Goal: Task Accomplishment & Management: Manage account settings

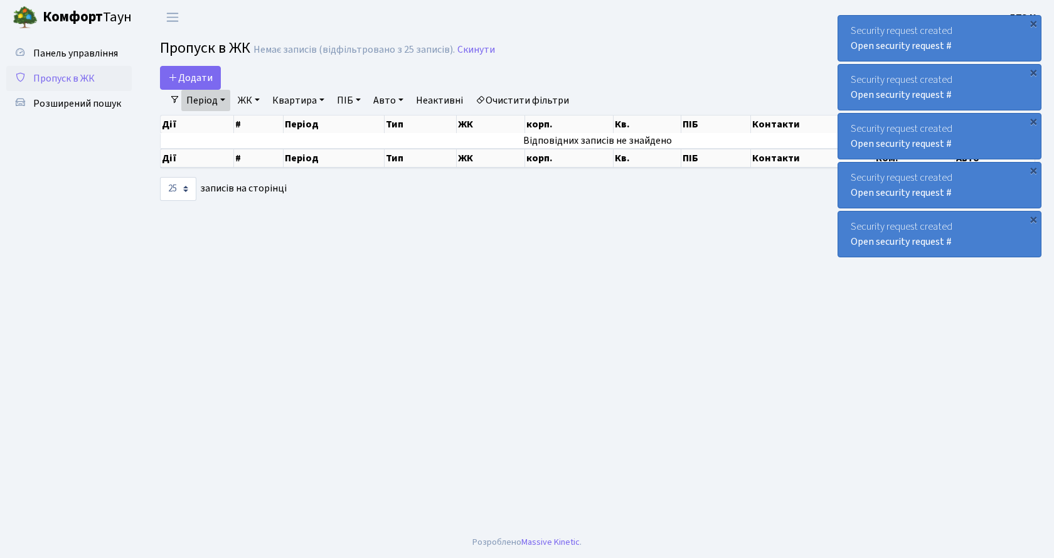
select select "25"
click at [198, 100] on link "Період" at bounding box center [205, 100] width 49 height 21
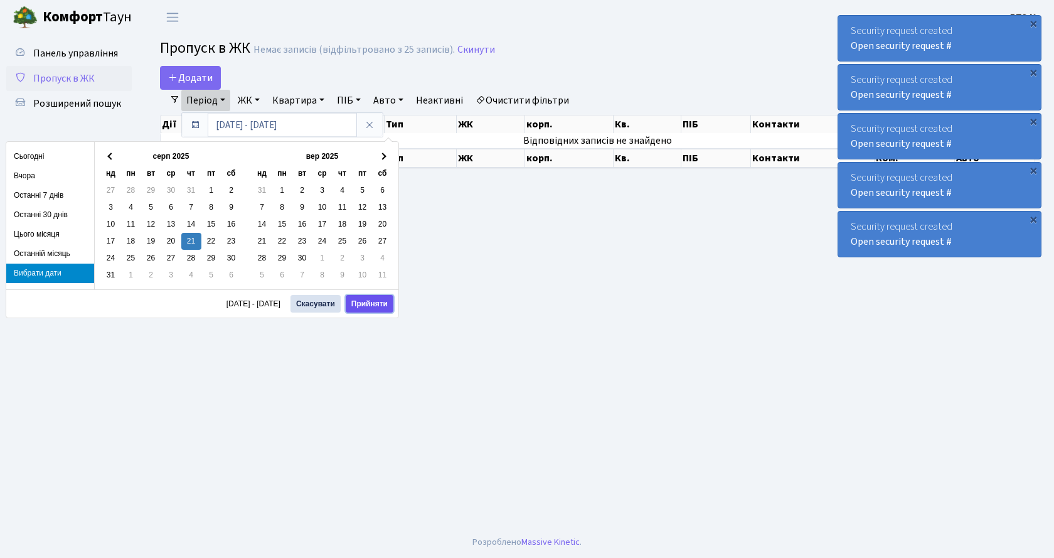
click at [358, 304] on button "Прийняти" at bounding box center [370, 304] width 48 height 18
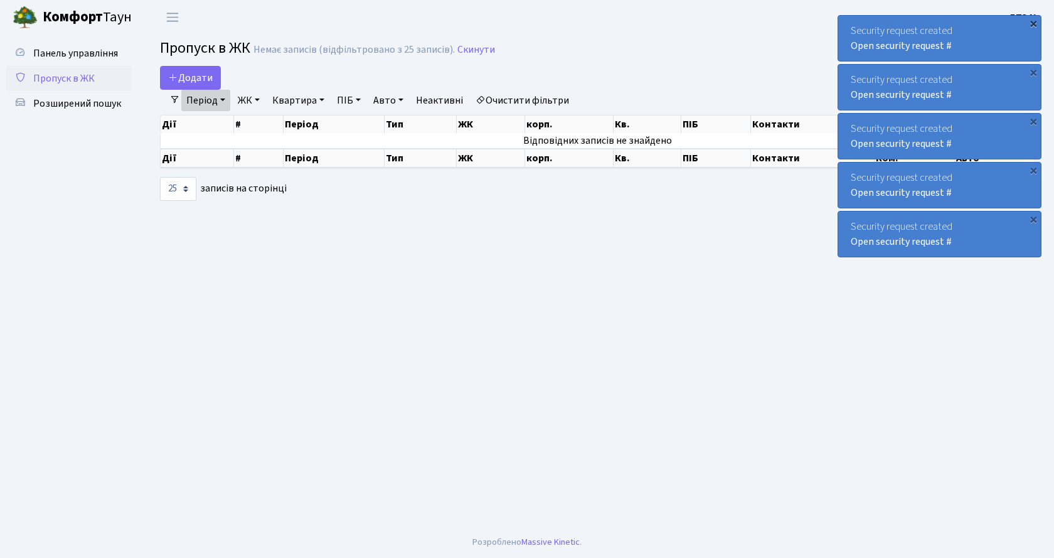
click at [1034, 24] on div "×" at bounding box center [1033, 23] width 13 height 13
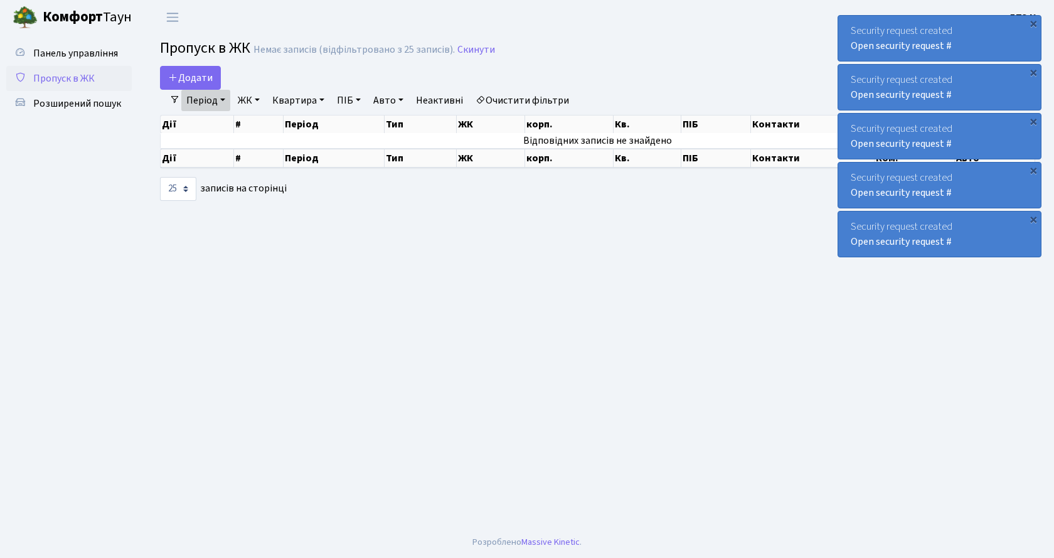
click at [1034, 24] on div "×" at bounding box center [1033, 23] width 13 height 13
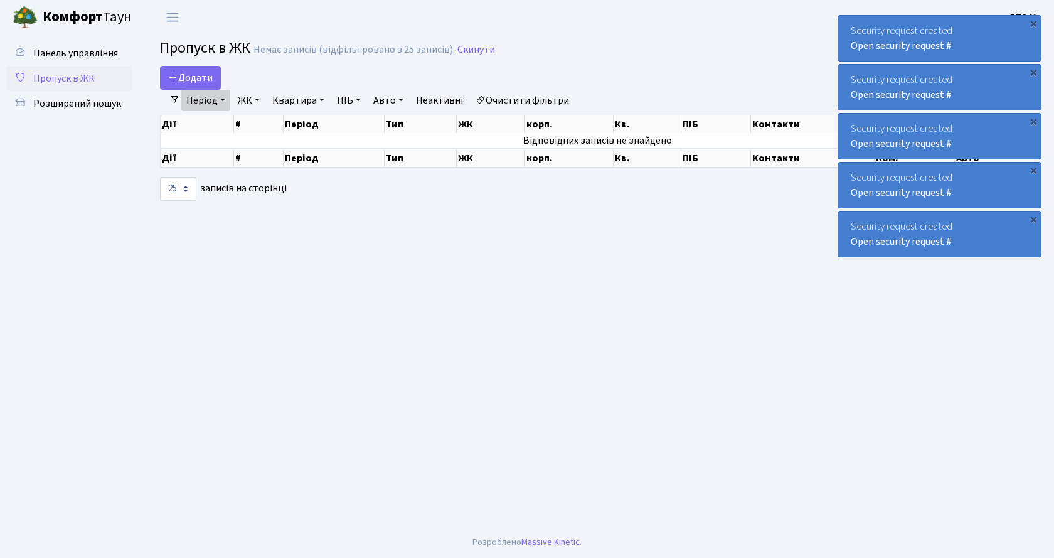
click at [1034, 24] on div "×" at bounding box center [1033, 23] width 13 height 13
click at [1034, 23] on div "×" at bounding box center [1033, 23] width 13 height 13
click at [1034, 23] on div "Security request created Open security request # ×" at bounding box center [940, 38] width 204 height 46
click at [1034, 23] on div "×" at bounding box center [1033, 23] width 13 height 13
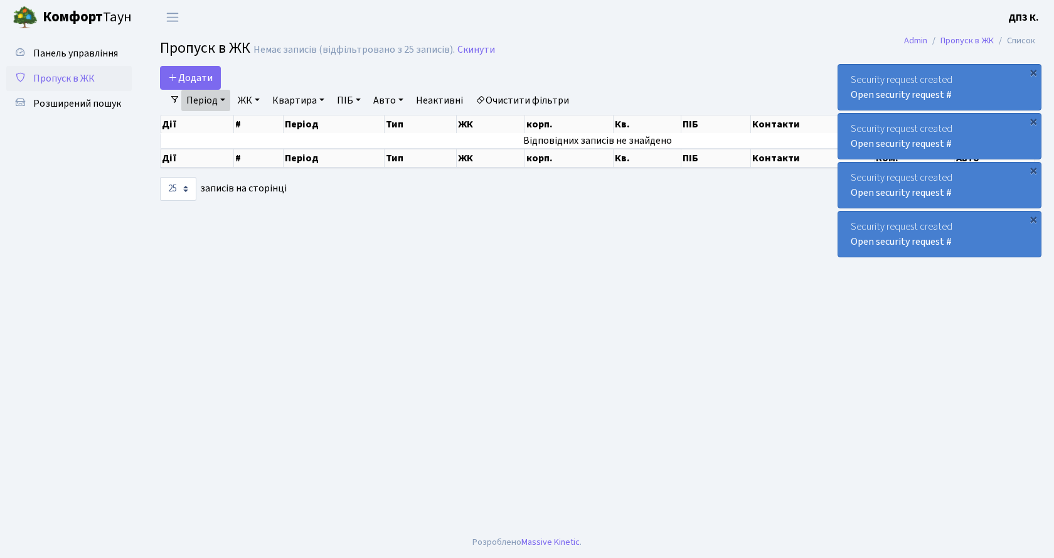
click at [1034, 23] on div "Security request created Open security request # × Security request created Ope…" at bounding box center [940, 136] width 204 height 247
click at [1034, 23] on div "Security request created Open security request #" at bounding box center [1042, 38] width 203 height 45
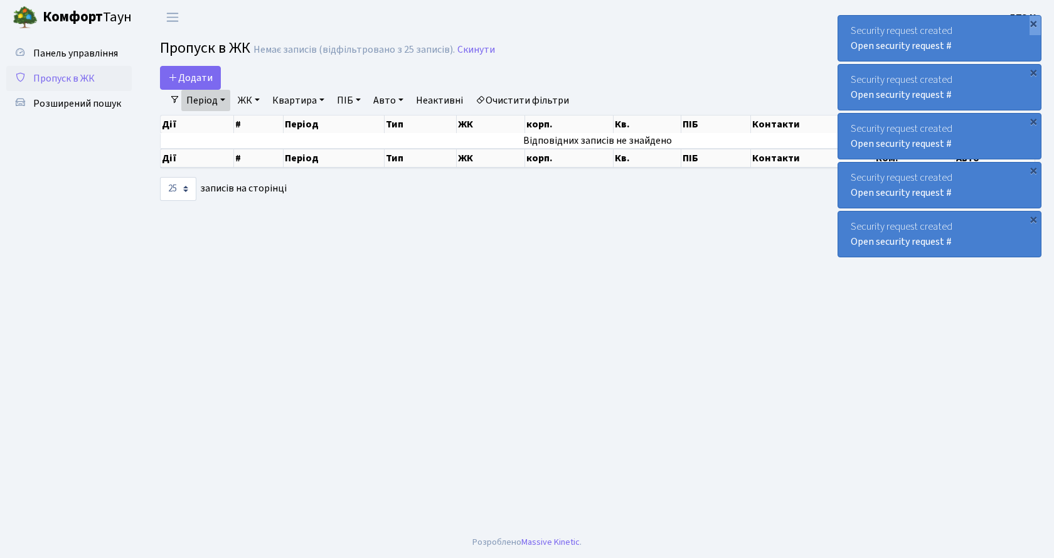
click at [1034, 23] on div "×" at bounding box center [1033, 23] width 13 height 13
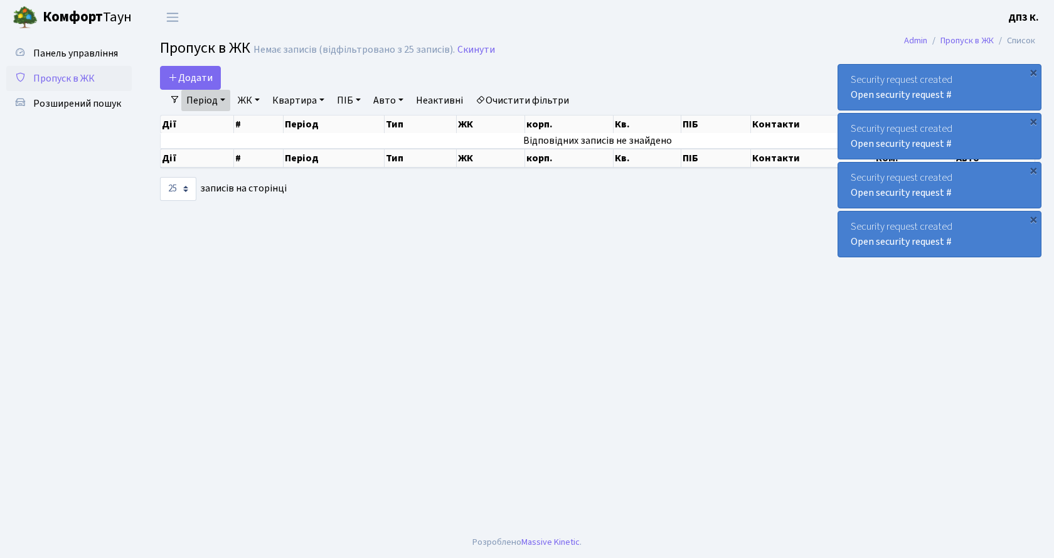
click at [1034, 23] on div "Security request created Open security request # × Security request created Ope…" at bounding box center [940, 136] width 204 height 247
click at [1034, 23] on div "Security request created Open security request #" at bounding box center [1042, 38] width 203 height 45
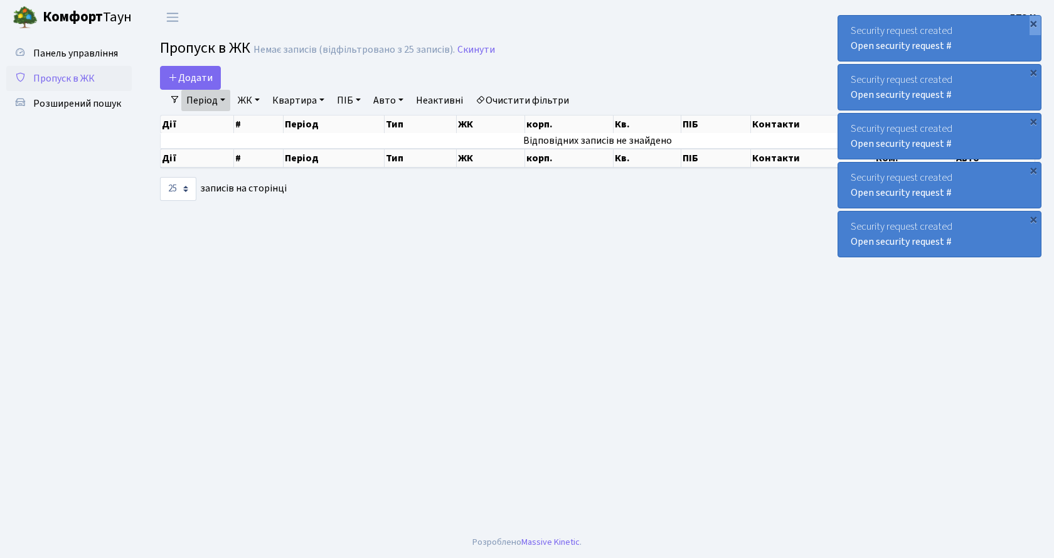
click at [1034, 23] on div "×" at bounding box center [1033, 23] width 13 height 13
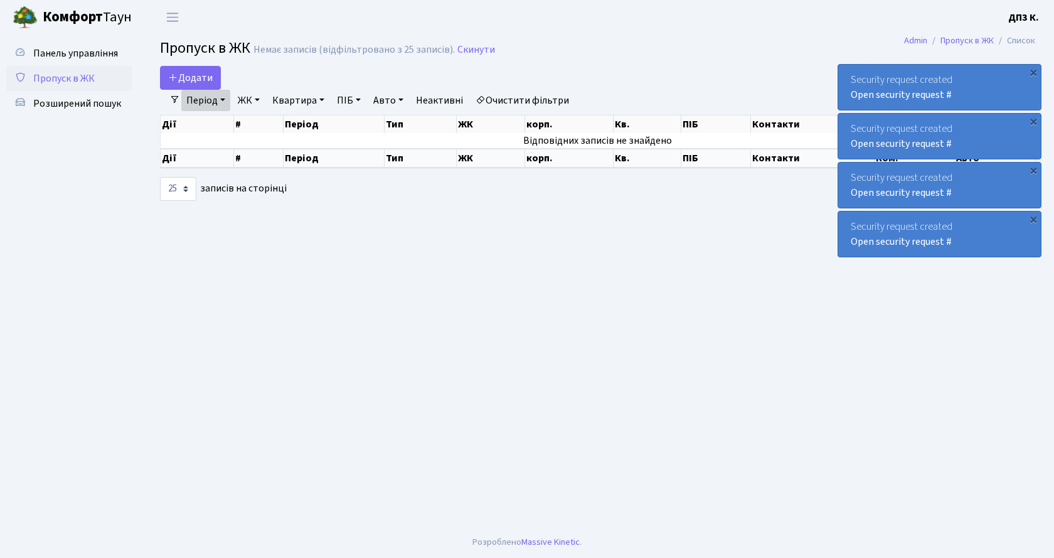
click at [1034, 23] on div "Security request created Open security request # × Security request created Ope…" at bounding box center [940, 136] width 204 height 247
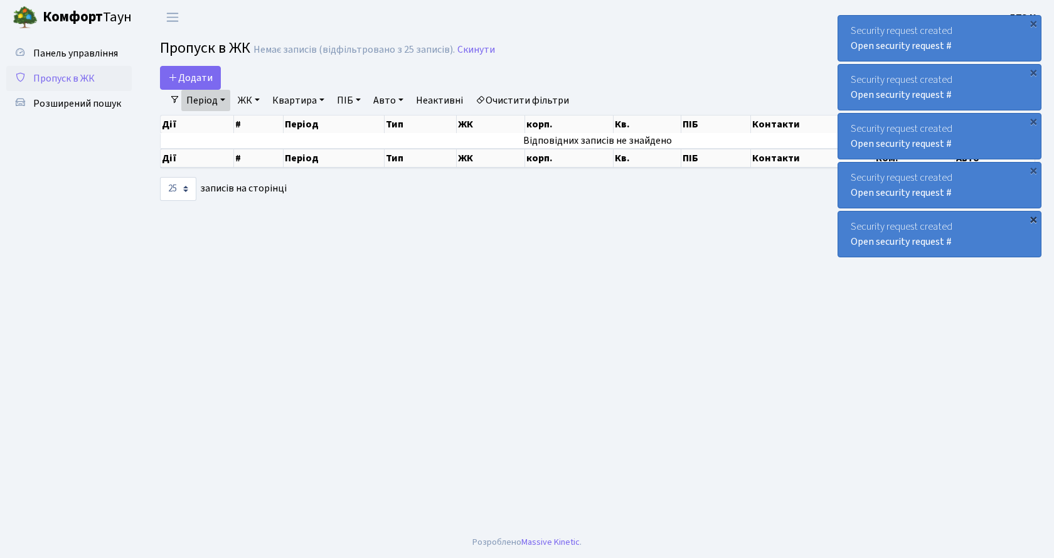
click at [1034, 216] on div "×" at bounding box center [1033, 219] width 13 height 13
click at [1037, 171] on div "×" at bounding box center [1033, 170] width 13 height 13
click at [191, 99] on link "Період" at bounding box center [205, 100] width 49 height 21
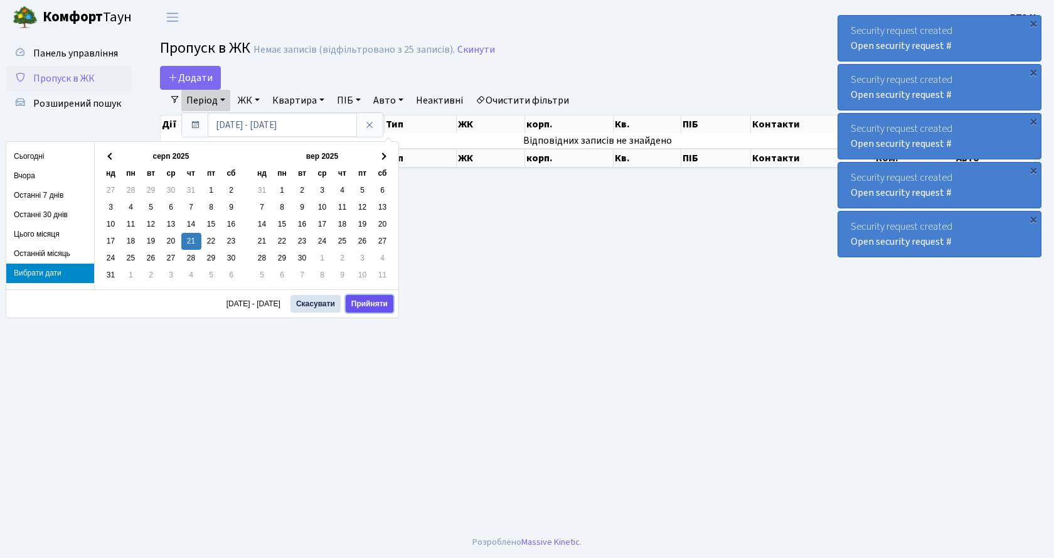
click at [369, 301] on button "Прийняти" at bounding box center [370, 304] width 48 height 18
